Goal: Information Seeking & Learning: Check status

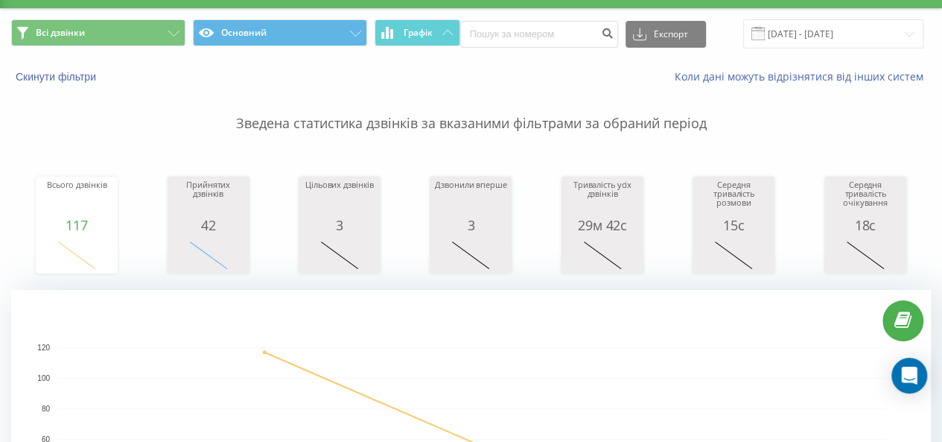
scroll to position [36, 0]
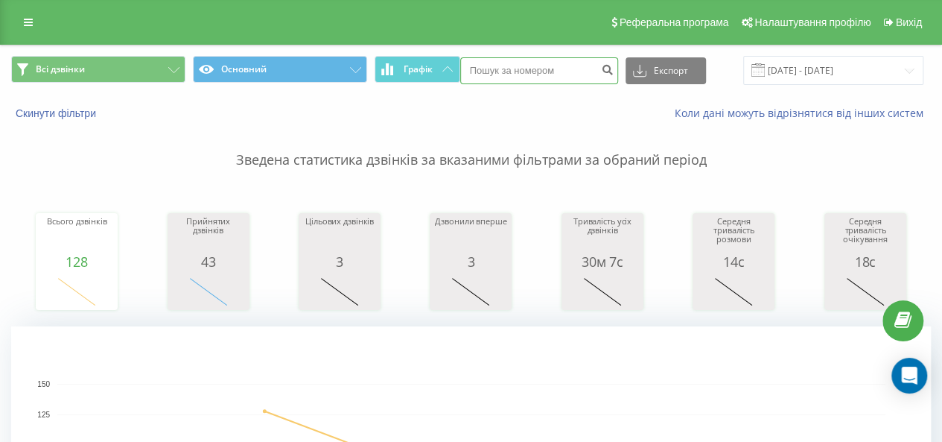
click at [501, 60] on input at bounding box center [539, 70] width 158 height 27
paste input "097 877 9496"
type input "097 877 9496"
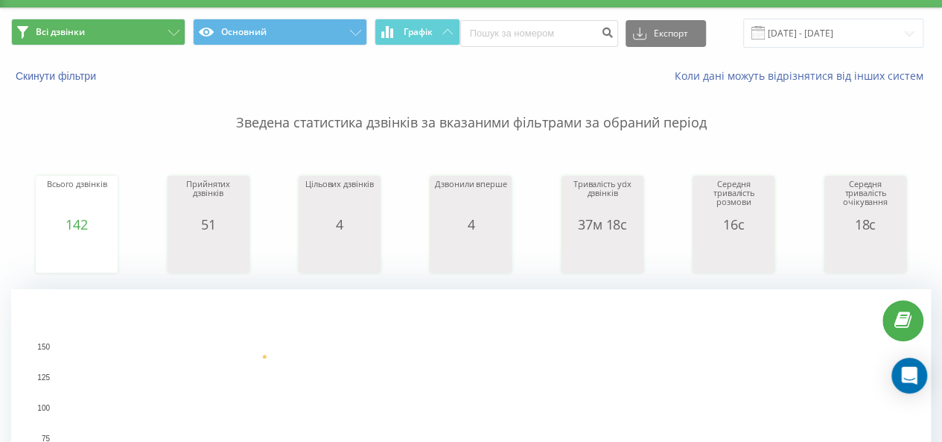
scroll to position [36, 0]
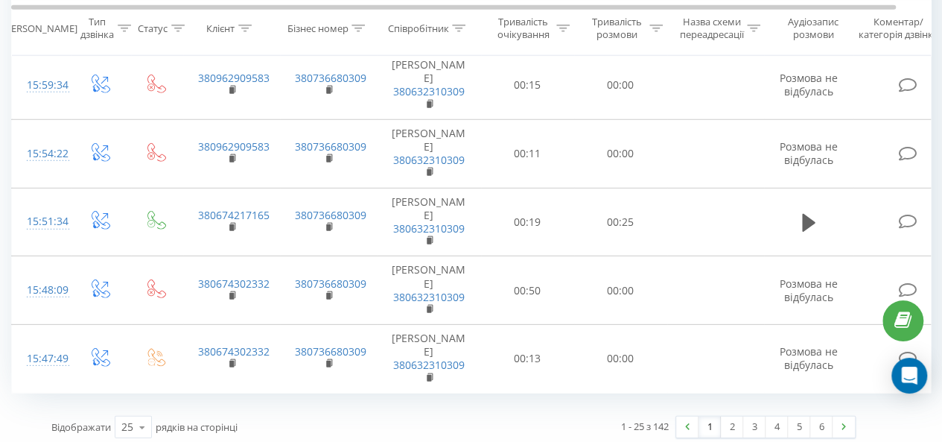
scroll to position [2044, 0]
click at [731, 433] on div "1 - 25 з 142 1 2 3 4 5 6" at bounding box center [660, 428] width 413 height 43
click at [730, 423] on link "2" at bounding box center [732, 428] width 22 height 21
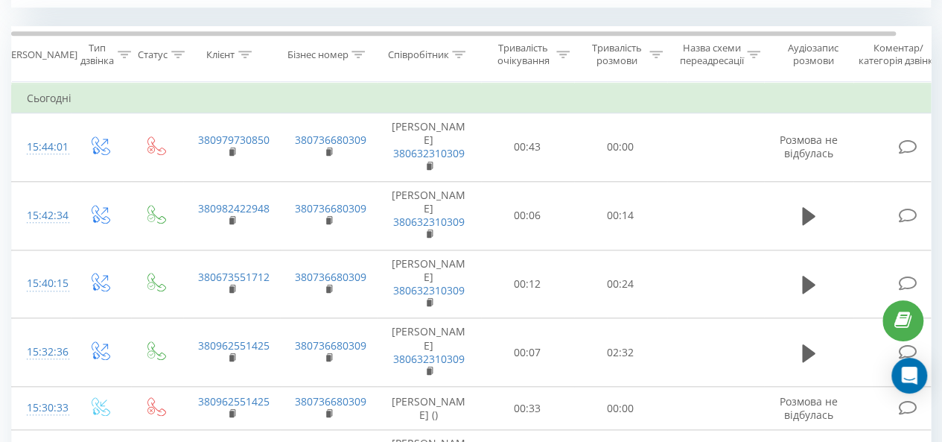
scroll to position [605, 0]
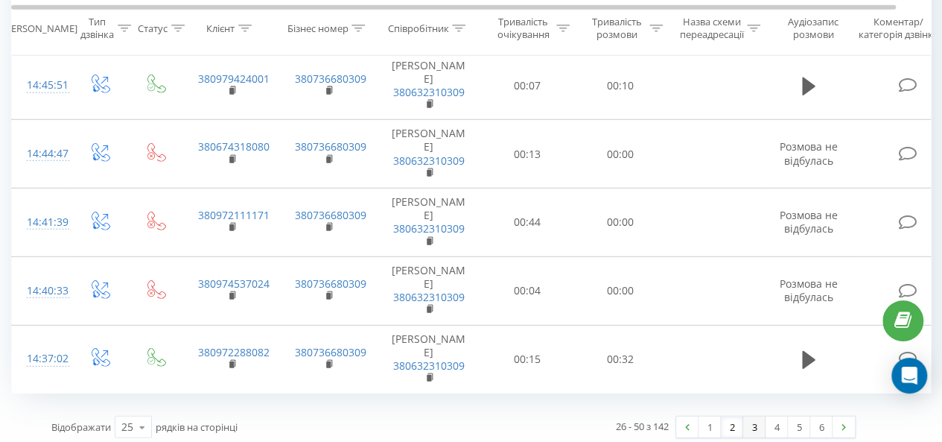
click at [754, 427] on link "3" at bounding box center [754, 426] width 22 height 21
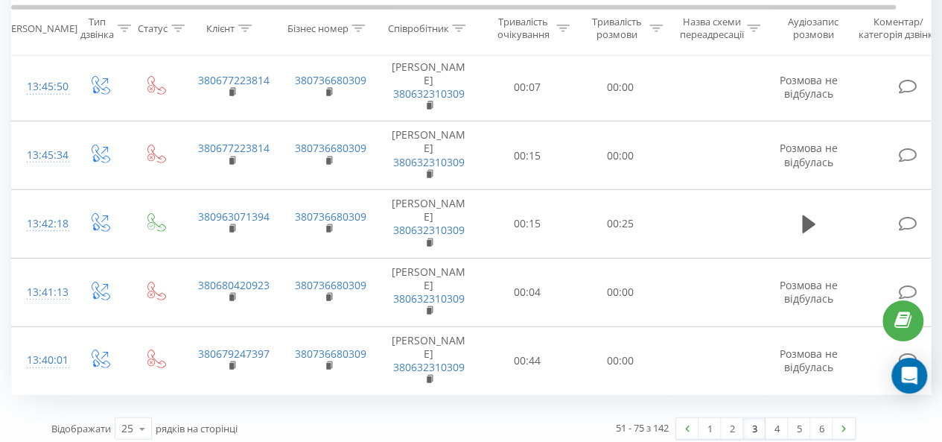
scroll to position [2020, 0]
click at [773, 424] on link "4" at bounding box center [777, 426] width 22 height 21
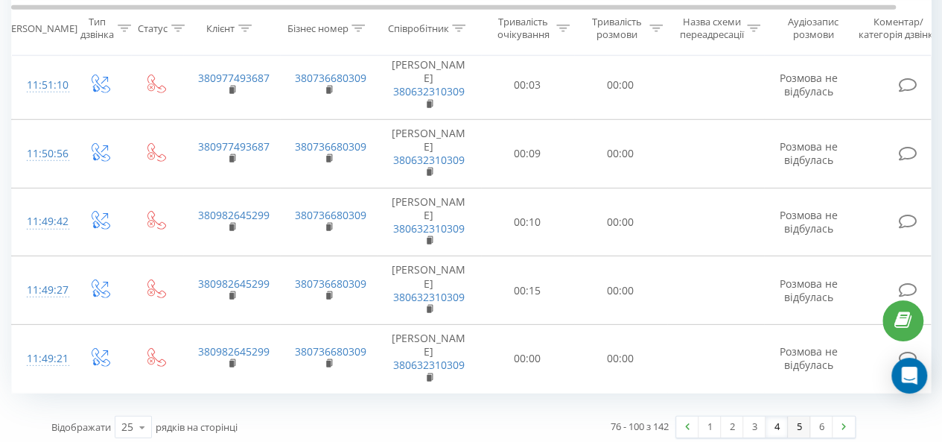
click at [789, 416] on link "5" at bounding box center [799, 426] width 22 height 21
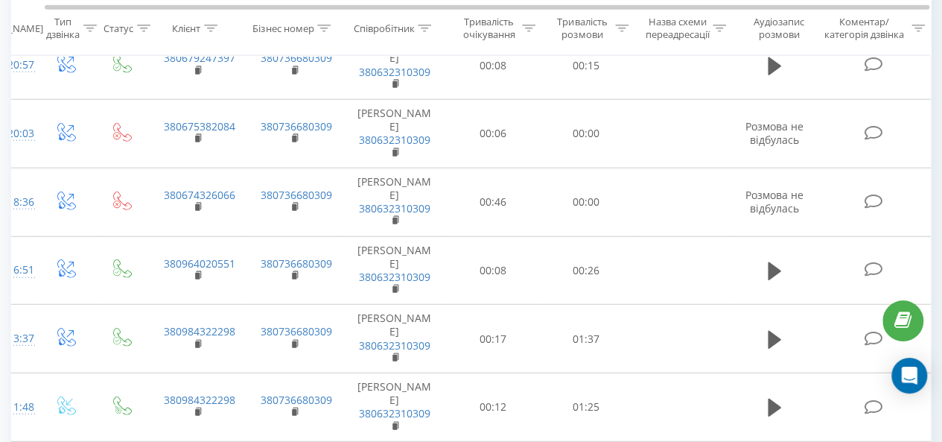
scroll to position [1945, 0]
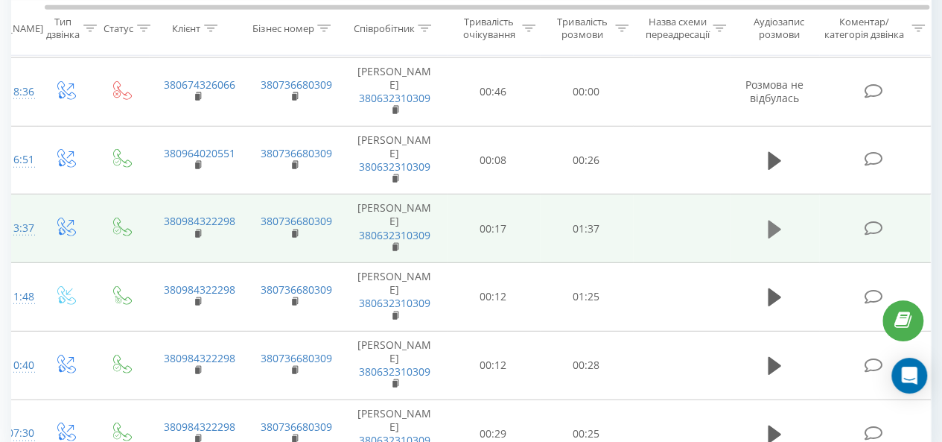
click at [773, 224] on icon at bounding box center [774, 229] width 13 height 18
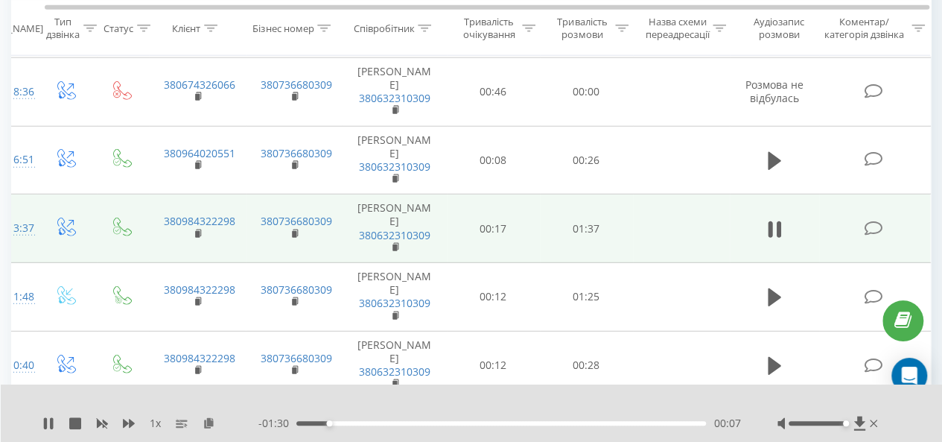
drag, startPoint x: 815, startPoint y: 424, endPoint x: 854, endPoint y: 413, distance: 41.2
click at [854, 413] on div "1 x - 01:30 00:07 00:07" at bounding box center [472, 412] width 942 height 57
click at [512, 415] on div "1 x - 01:27 00:10 00:10" at bounding box center [472, 412] width 942 height 57
click at [515, 421] on div "00:52" at bounding box center [501, 423] width 410 height 4
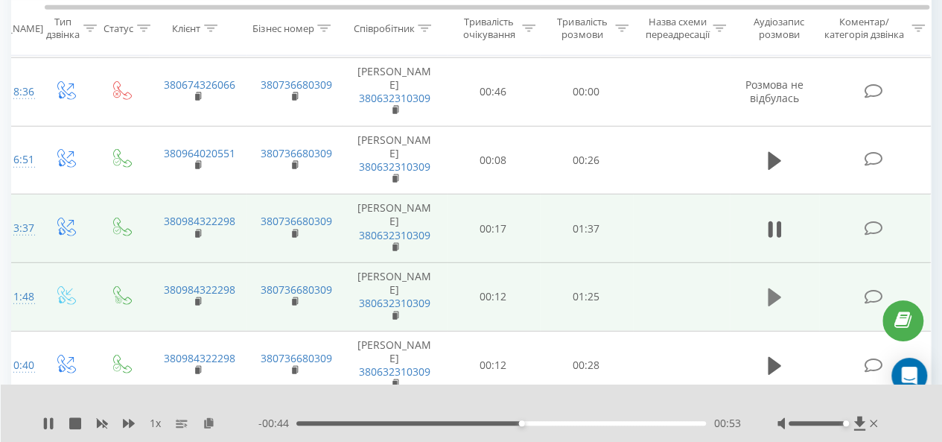
click at [770, 289] on icon at bounding box center [774, 297] width 13 height 18
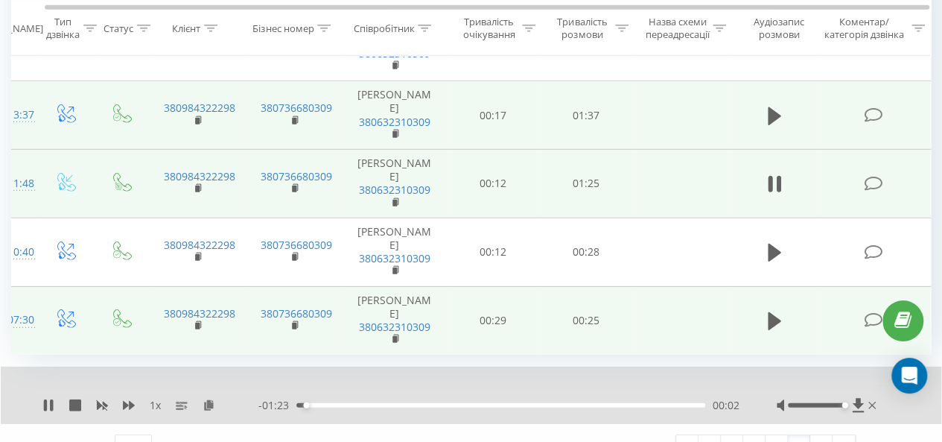
scroll to position [2078, 0]
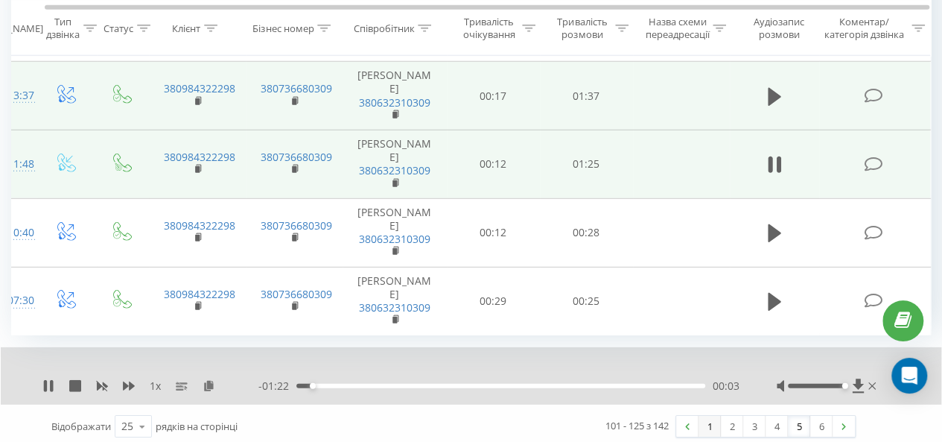
click at [705, 417] on link "1" at bounding box center [710, 426] width 22 height 21
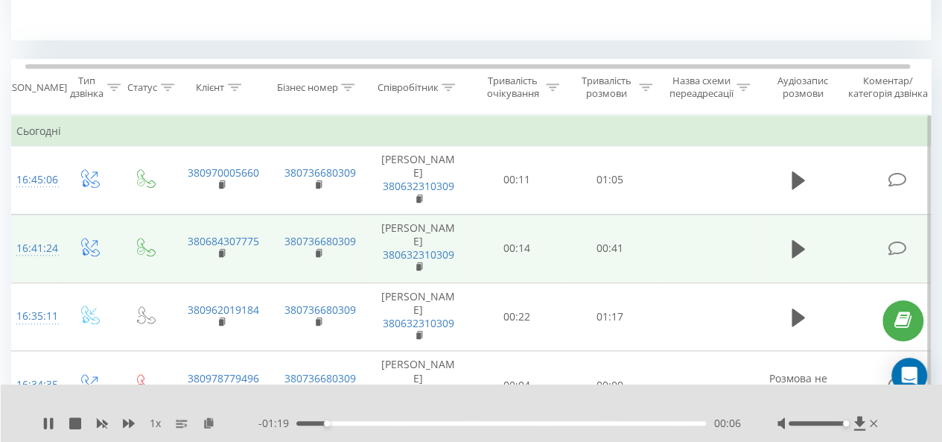
scroll to position [576, 0]
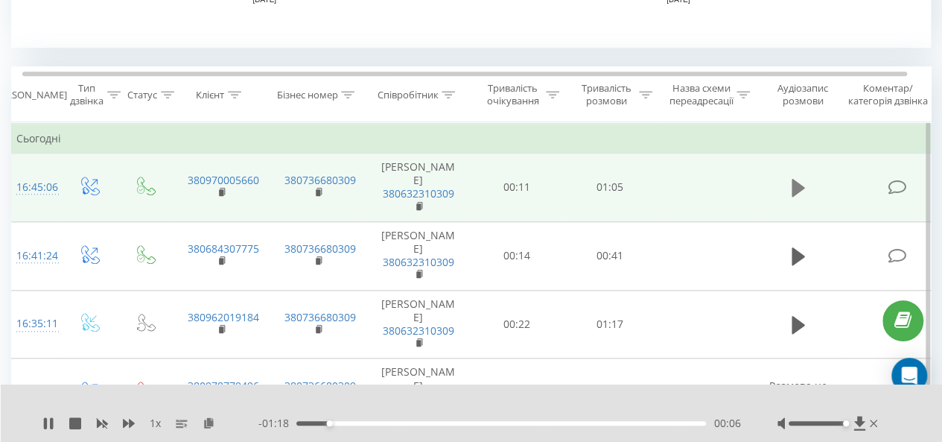
click at [793, 183] on icon at bounding box center [798, 188] width 13 height 18
click at [207, 423] on icon at bounding box center [209, 422] width 13 height 10
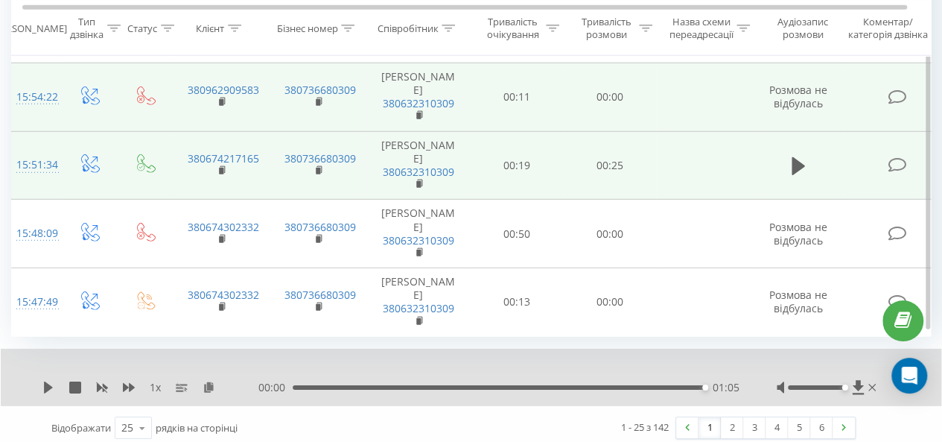
scroll to position [2102, 0]
click at [739, 419] on link "2" at bounding box center [732, 426] width 22 height 21
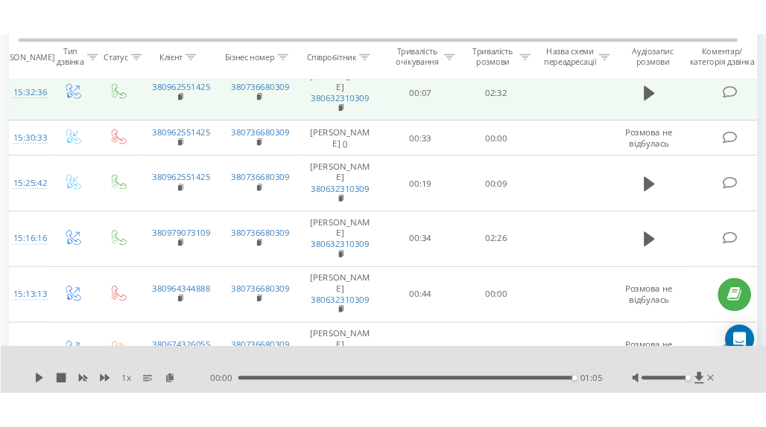
scroll to position [946, 0]
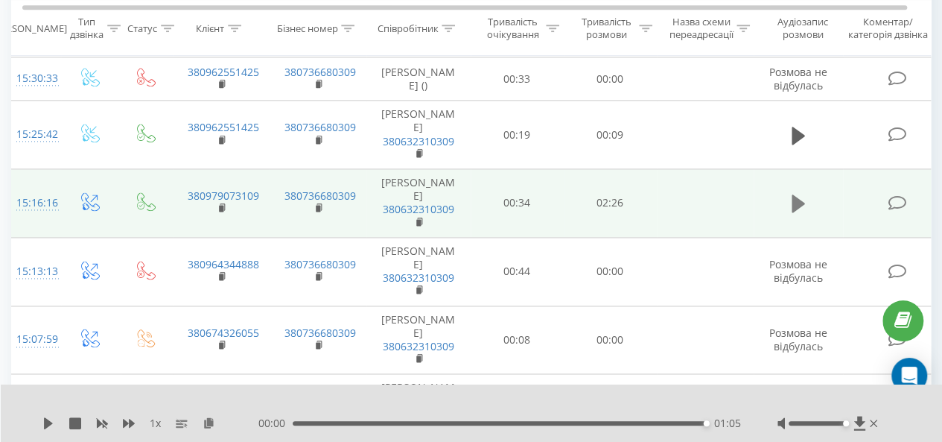
click at [796, 200] on icon at bounding box center [798, 203] width 13 height 18
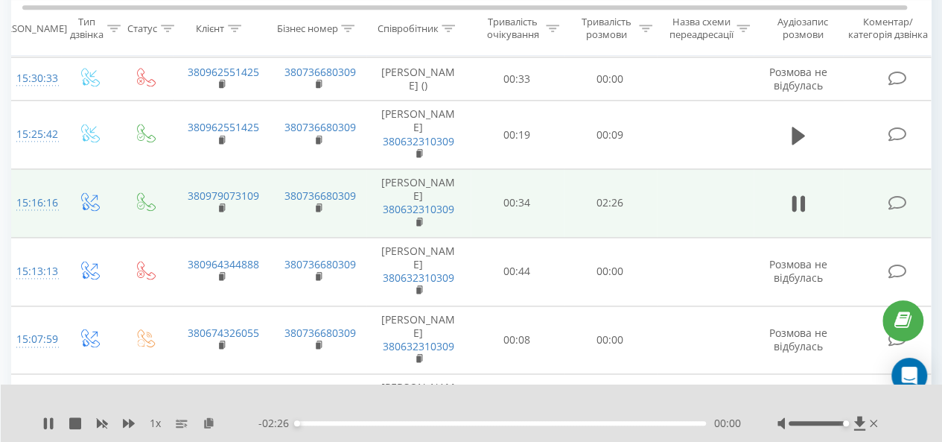
click at [314, 422] on div "00:00" at bounding box center [501, 423] width 410 height 4
click at [349, 422] on div "00:07" at bounding box center [501, 423] width 410 height 4
click at [401, 425] on div "- 02:05 00:21 00:21" at bounding box center [499, 423] width 482 height 15
click at [211, 424] on icon at bounding box center [209, 422] width 13 height 10
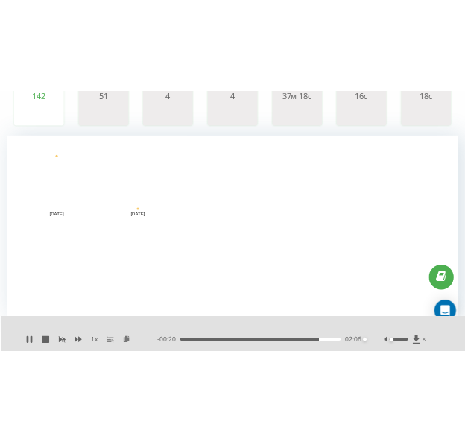
scroll to position [0, 0]
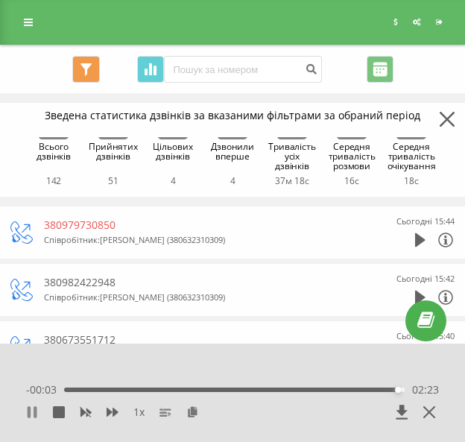
click at [37, 413] on icon at bounding box center [32, 412] width 12 height 12
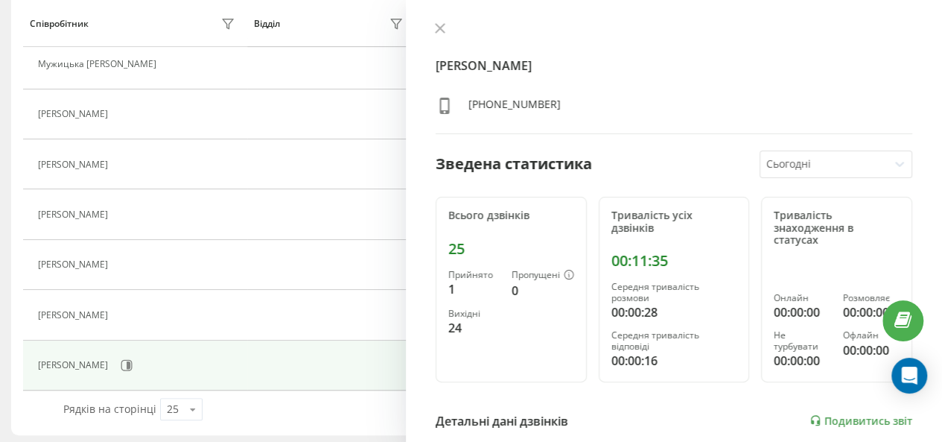
scroll to position [377, 0]
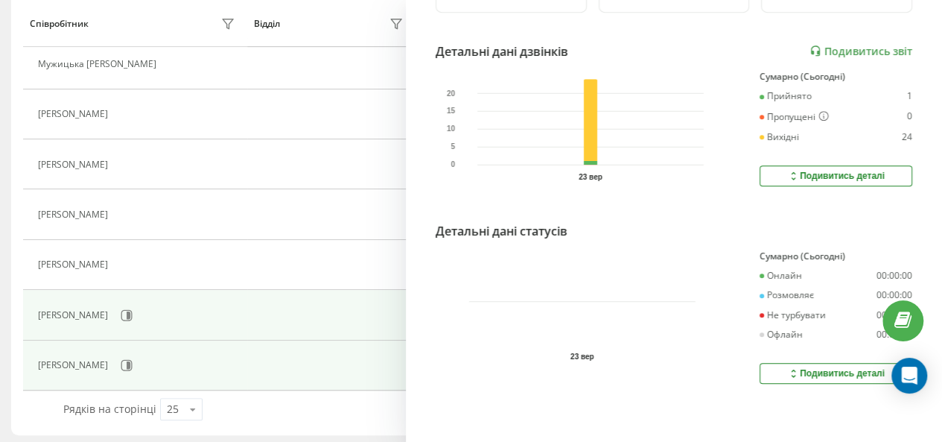
click at [228, 302] on div "[PERSON_NAME]" at bounding box center [138, 314] width 201 height 25
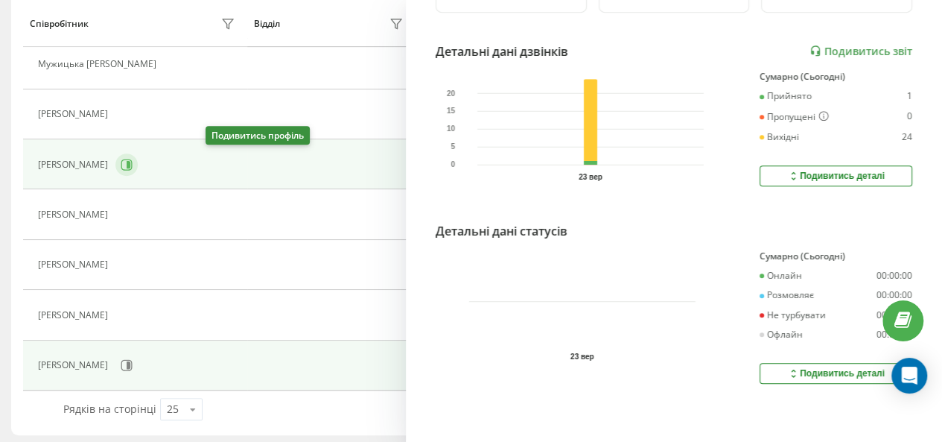
click at [138, 153] on button at bounding box center [126, 164] width 22 height 22
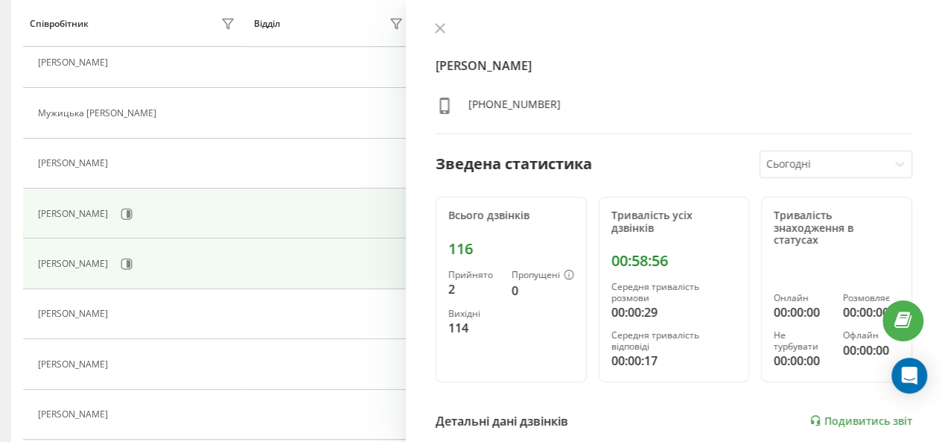
scroll to position [290, 0]
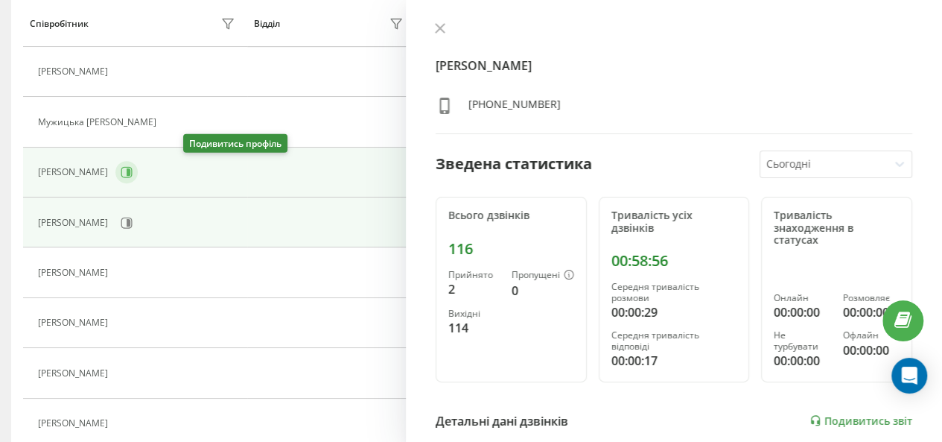
click at [133, 166] on icon at bounding box center [127, 172] width 12 height 12
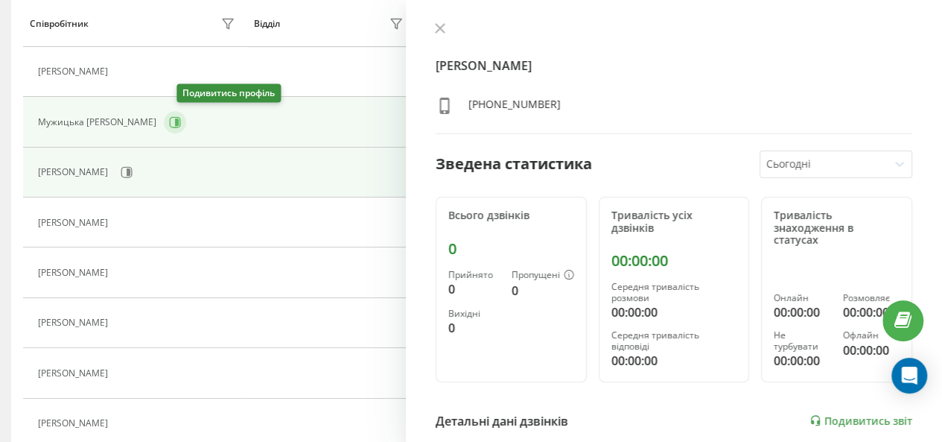
click at [179, 120] on icon at bounding box center [177, 121] width 4 height 7
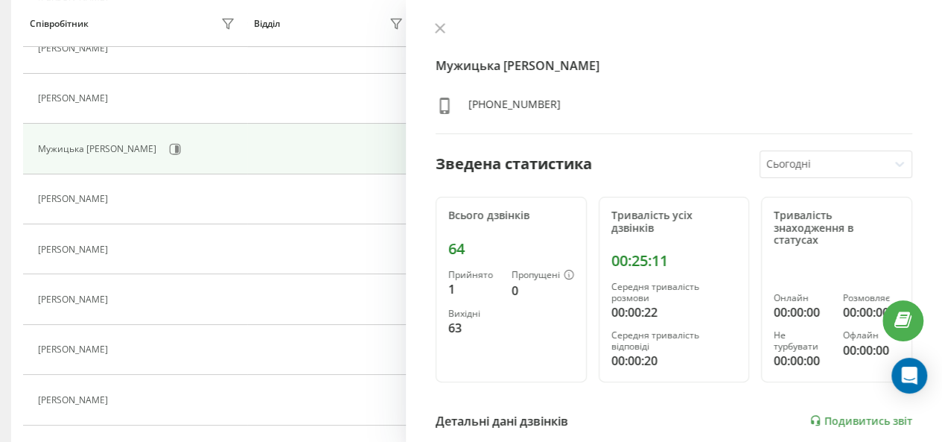
scroll to position [243, 0]
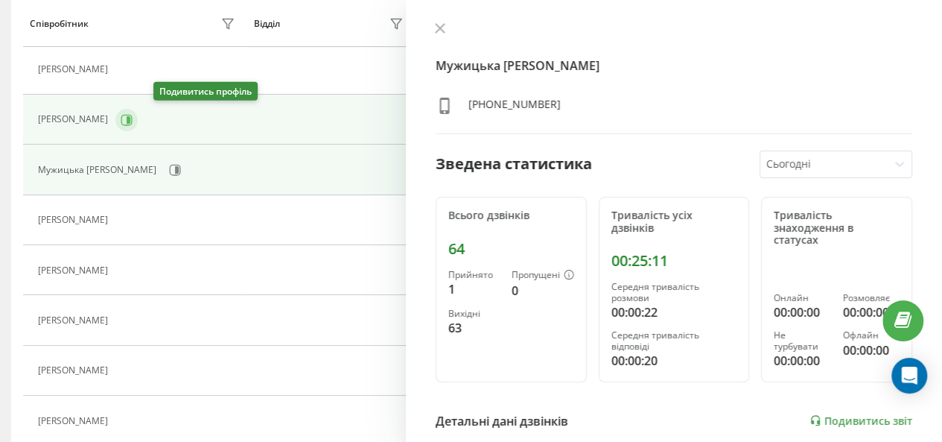
click at [130, 117] on icon at bounding box center [129, 118] width 4 height 7
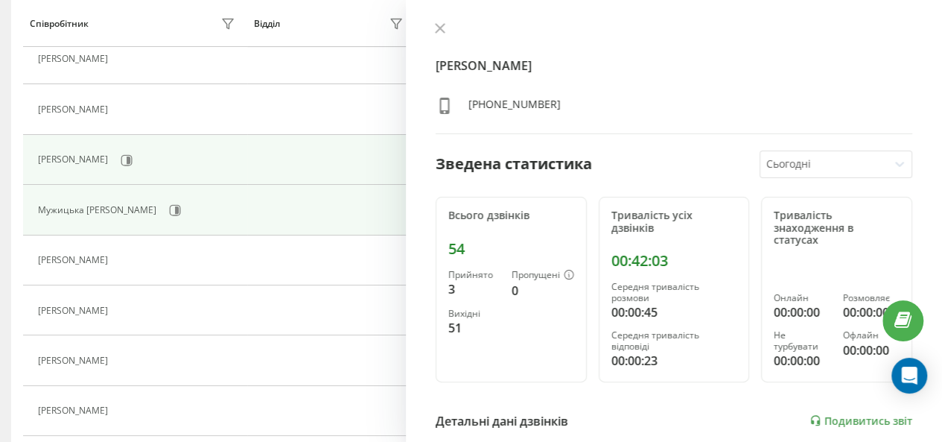
scroll to position [191, 0]
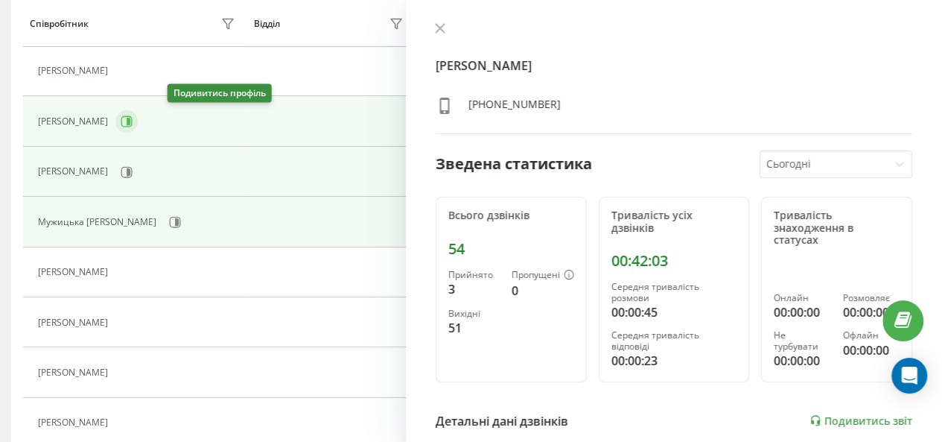
click at [133, 117] on icon at bounding box center [126, 121] width 11 height 11
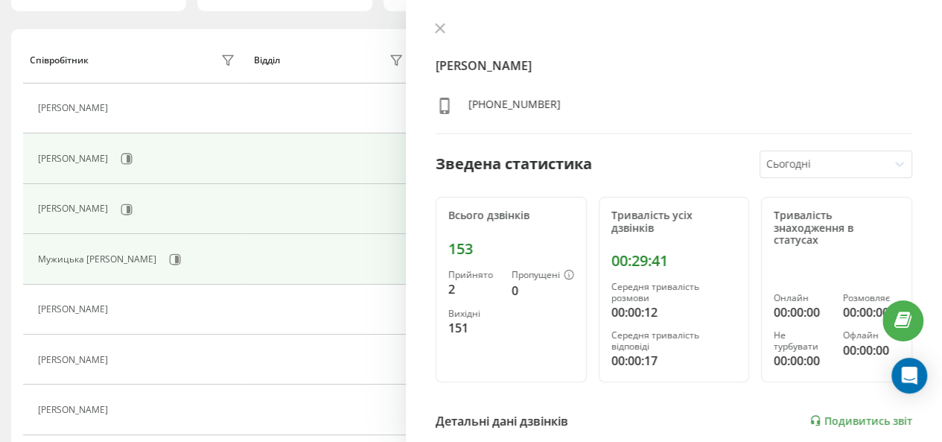
scroll to position [141, 0]
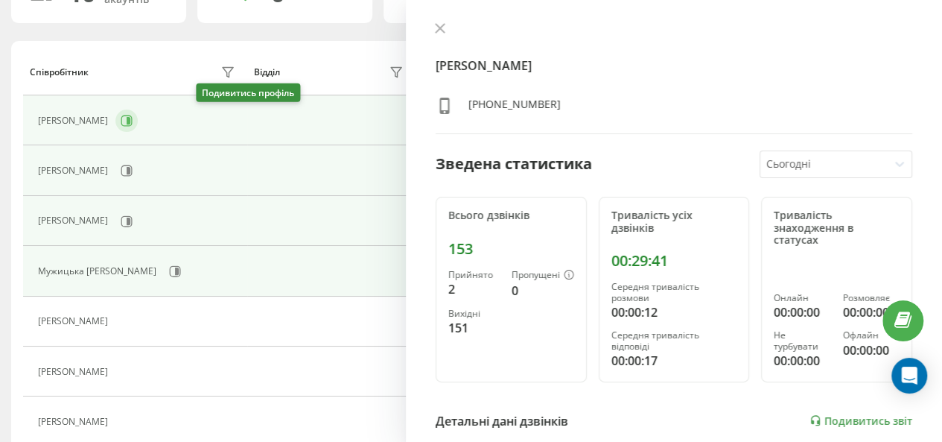
click at [130, 120] on icon at bounding box center [129, 120] width 4 height 7
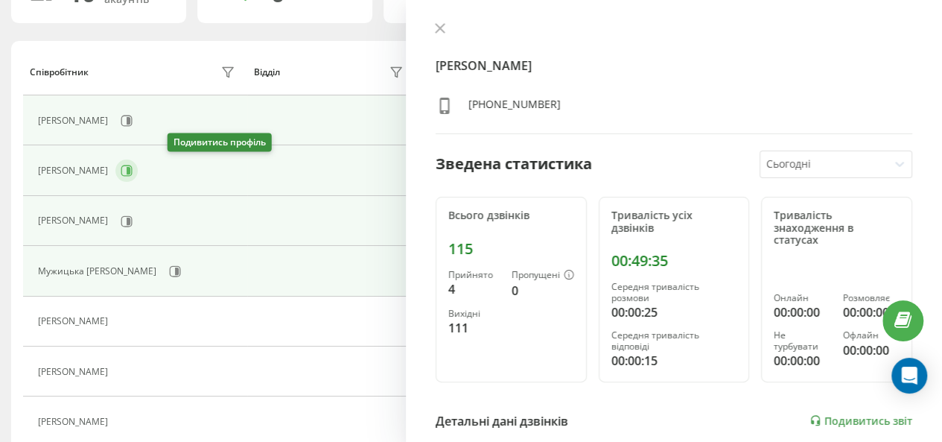
click at [133, 169] on icon at bounding box center [127, 171] width 12 height 12
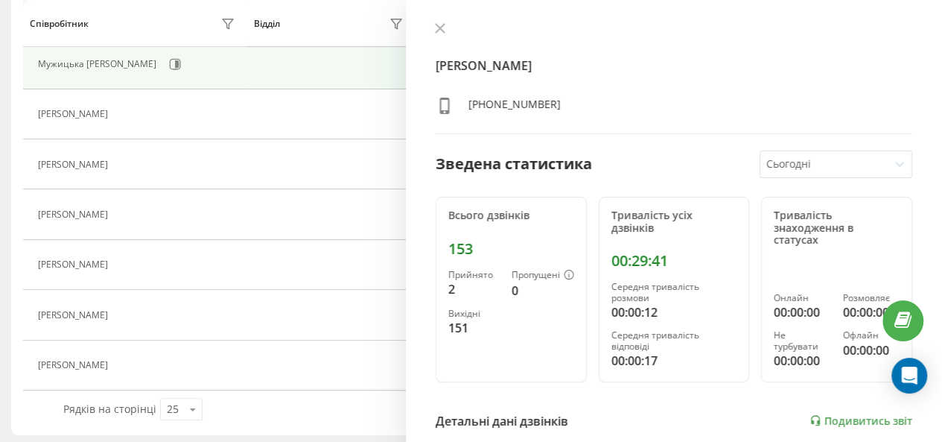
scroll to position [349, 0]
click at [445, 29] on button at bounding box center [439, 29] width 19 height 14
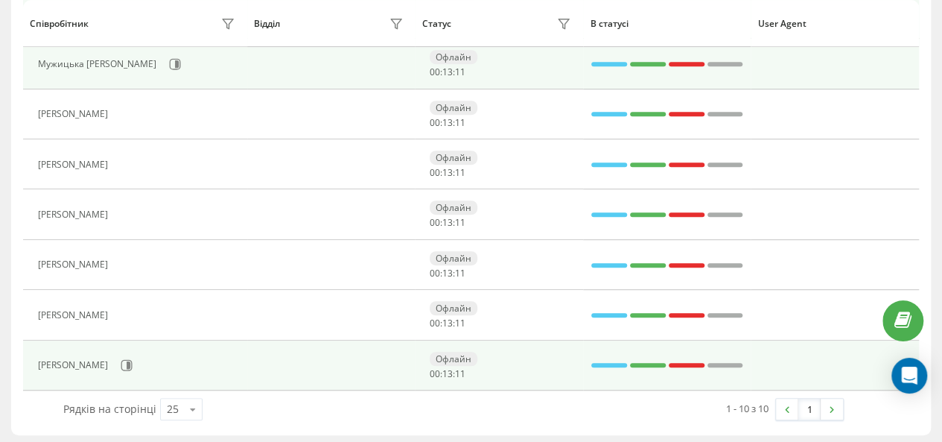
click at [572, 359] on div "Офлайн 00 : 13 : 11" at bounding box center [502, 366] width 145 height 28
